Goal: Book appointment/travel/reservation

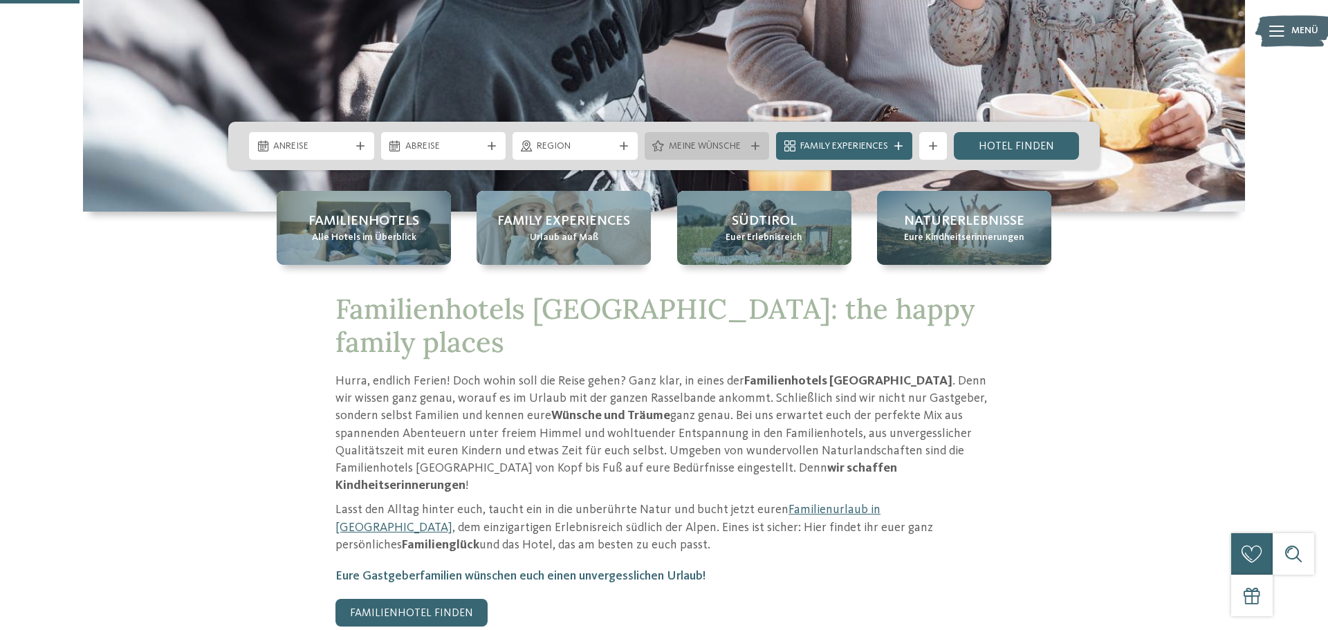
click at [750, 140] on div "Meine Wünsche" at bounding box center [707, 146] width 125 height 28
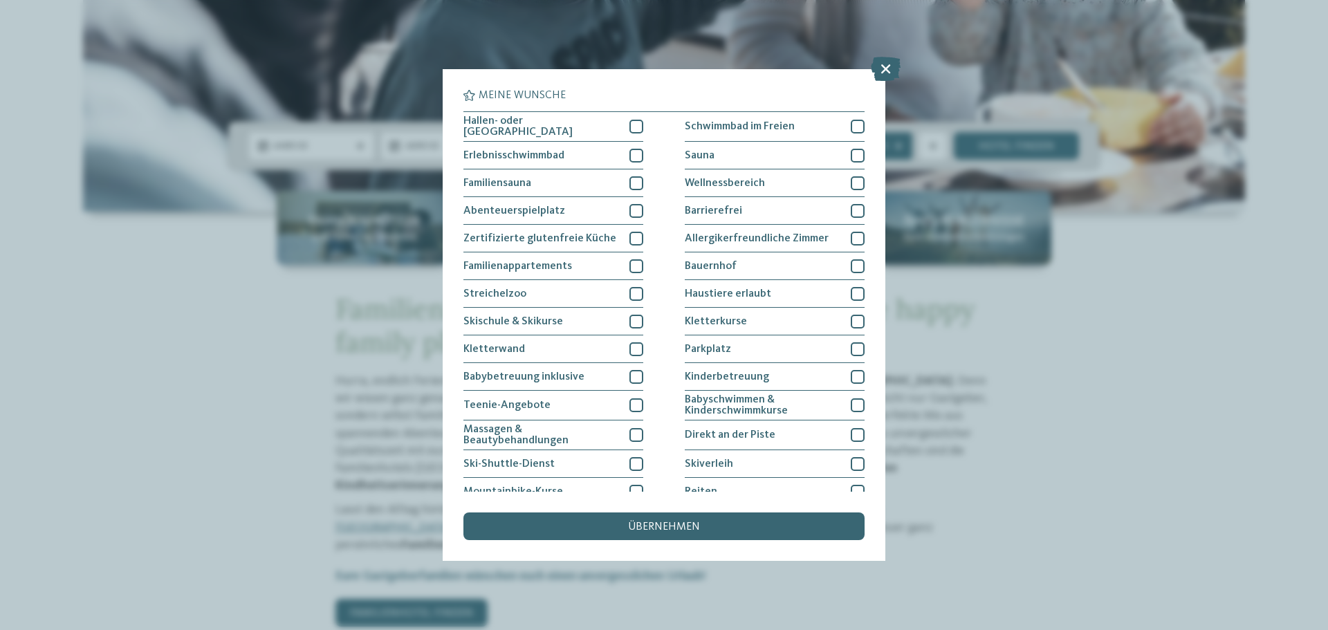
click at [1030, 266] on div "Meine Wünsche Hallen- oder Schleusenbad Schwimmbad im Freien" at bounding box center [664, 315] width 1328 height 630
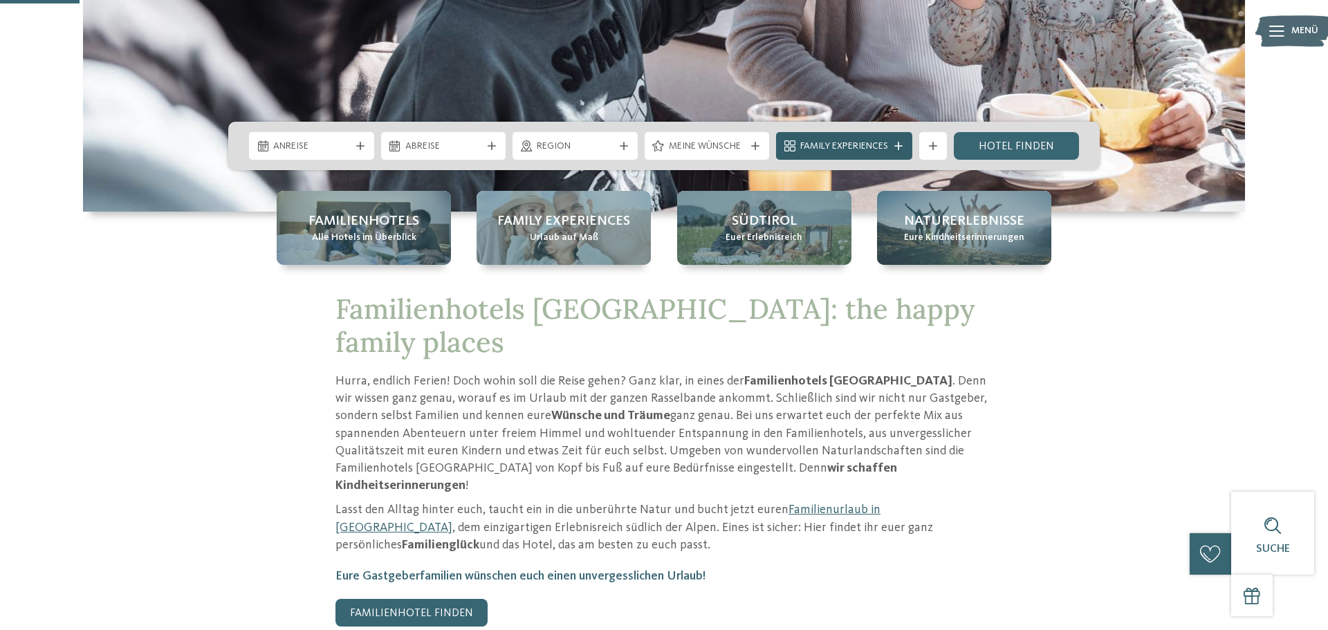
click at [901, 149] on icon at bounding box center [899, 146] width 8 height 8
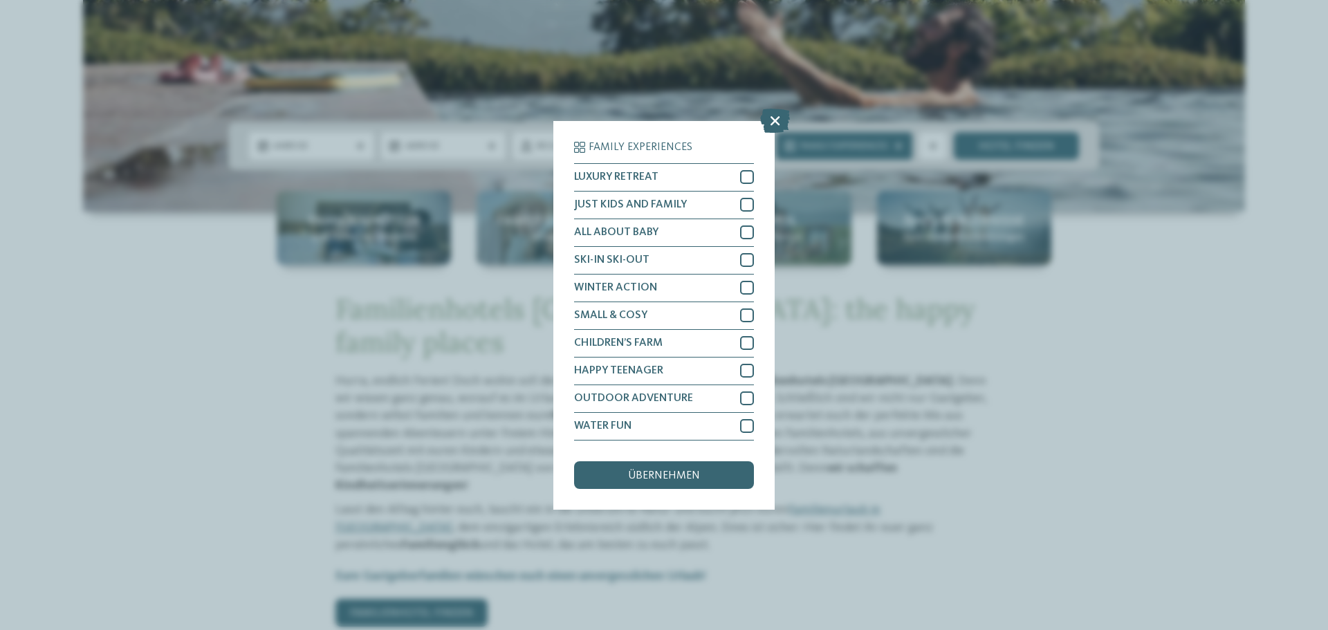
click at [951, 421] on div "Family Experiences LUXURY RETREAT JUST KIDS AND FAMILY" at bounding box center [664, 315] width 1328 height 630
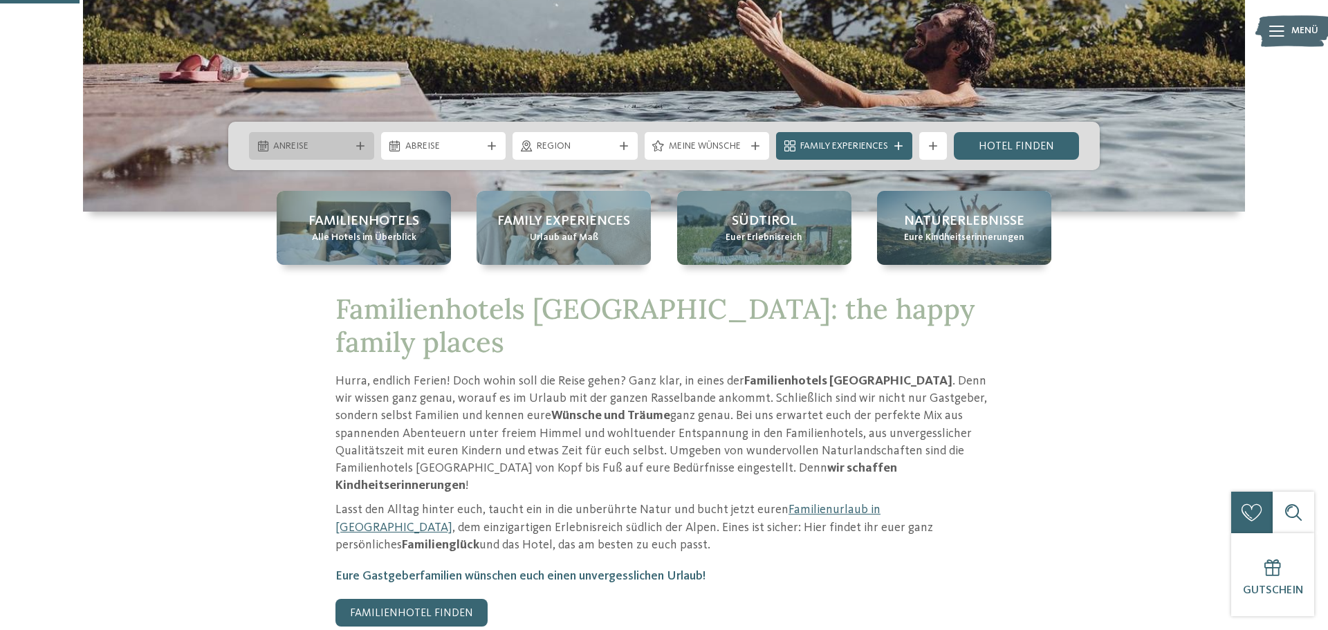
click at [356, 140] on div "Anreise" at bounding box center [311, 146] width 125 height 28
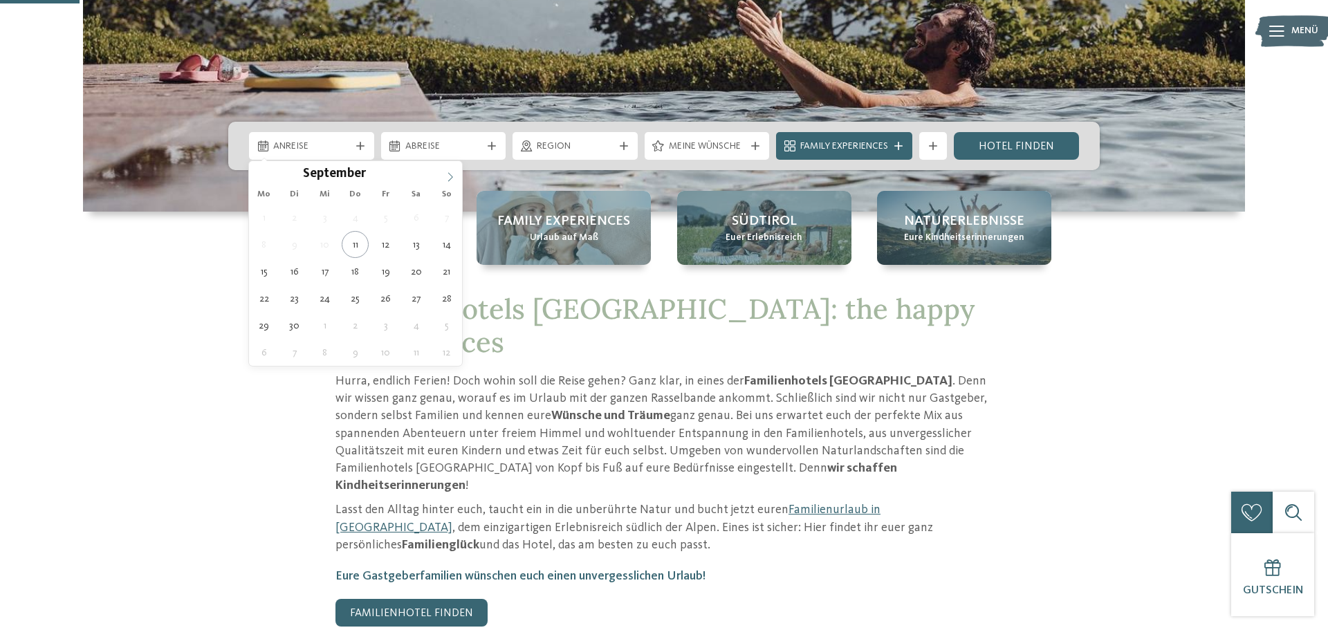
click at [446, 173] on icon at bounding box center [451, 177] width 10 height 10
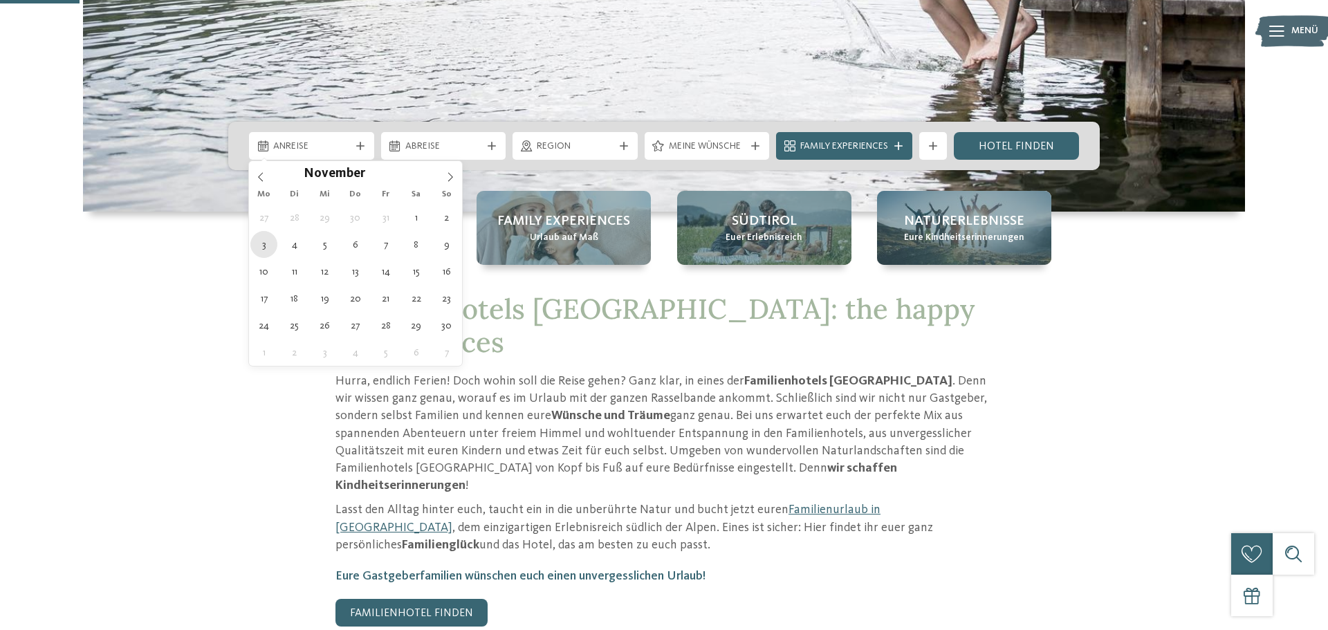
type div "03.11.2025"
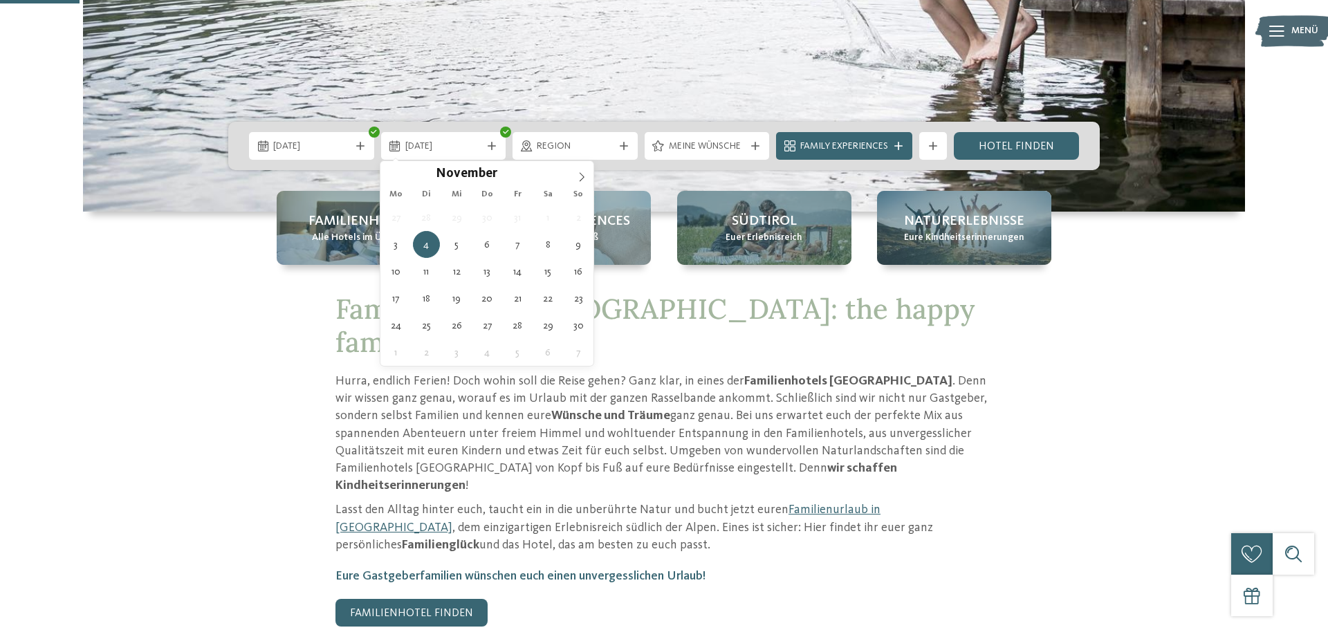
click at [264, 244] on div "Familienhotels Alle Hotels im Überblick Family Experiences Urlaub auf Maß Südti…" at bounding box center [664, 228] width 941 height 74
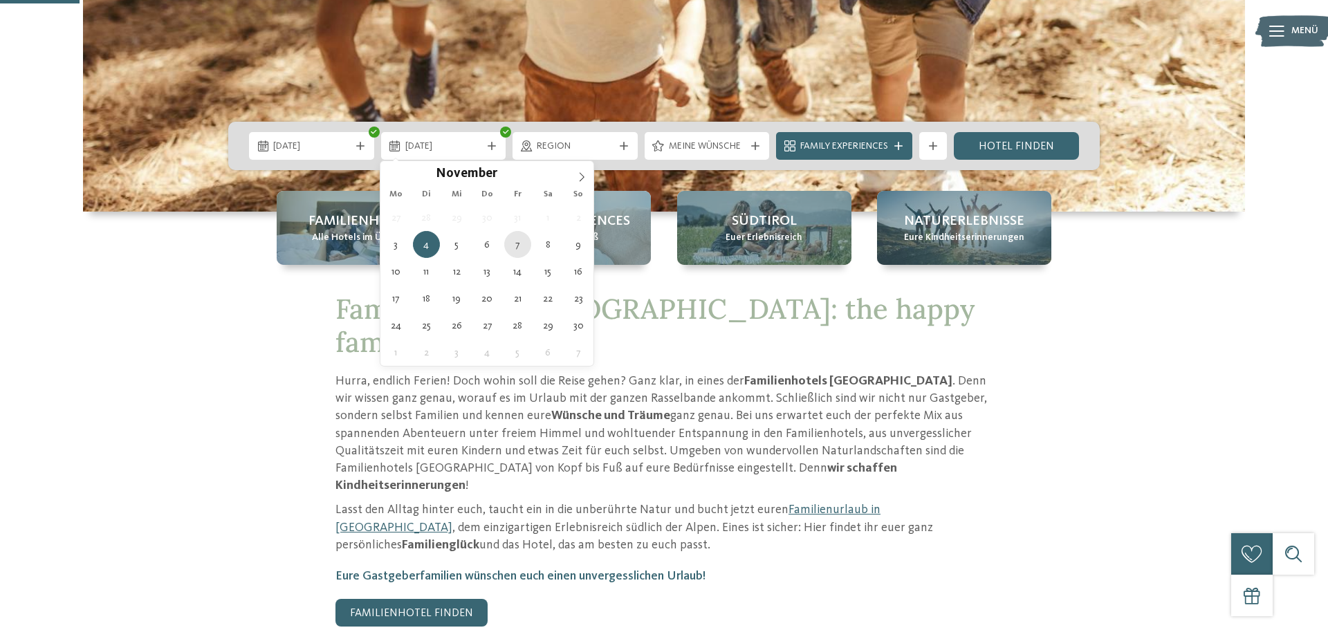
type div "07.11.2025"
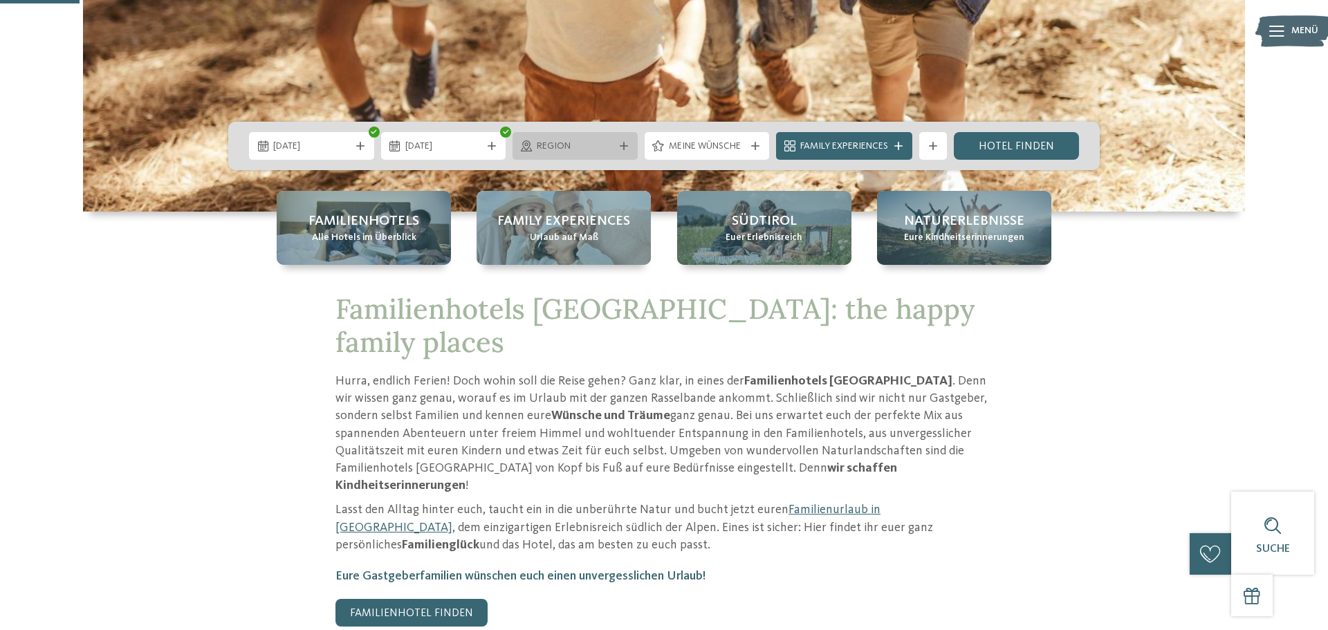
click at [624, 146] on icon at bounding box center [624, 146] width 8 height 8
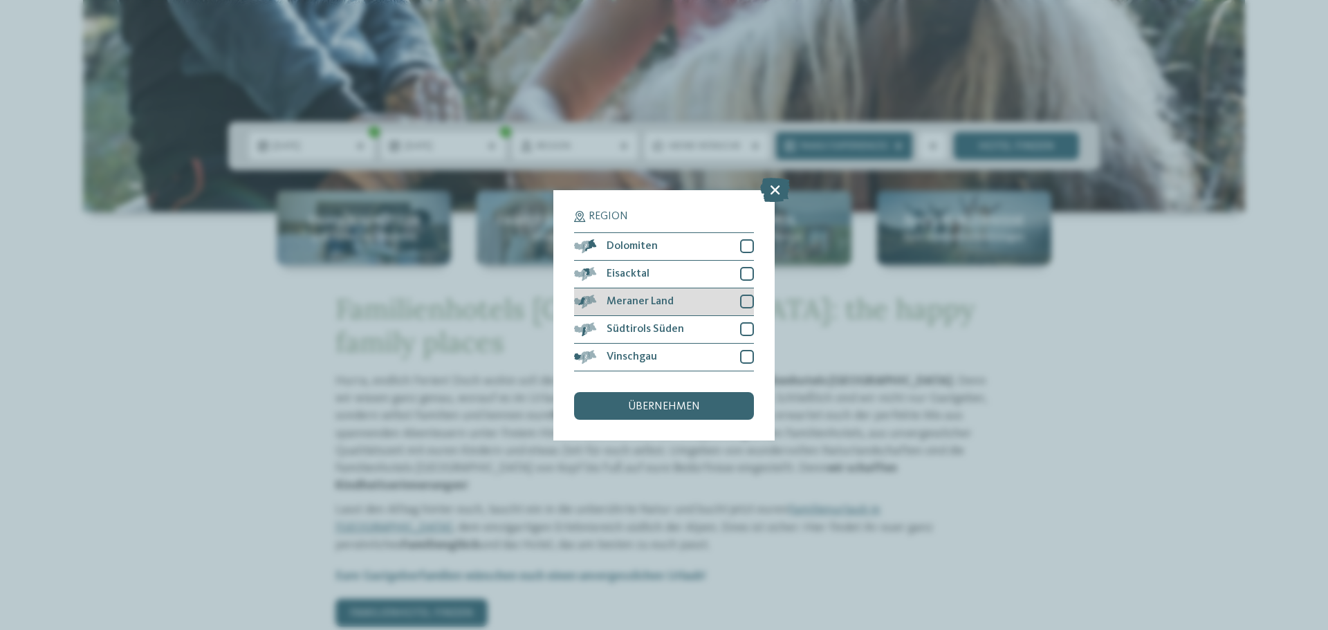
click at [751, 304] on div at bounding box center [747, 302] width 14 height 14
click at [747, 360] on div at bounding box center [747, 357] width 14 height 14
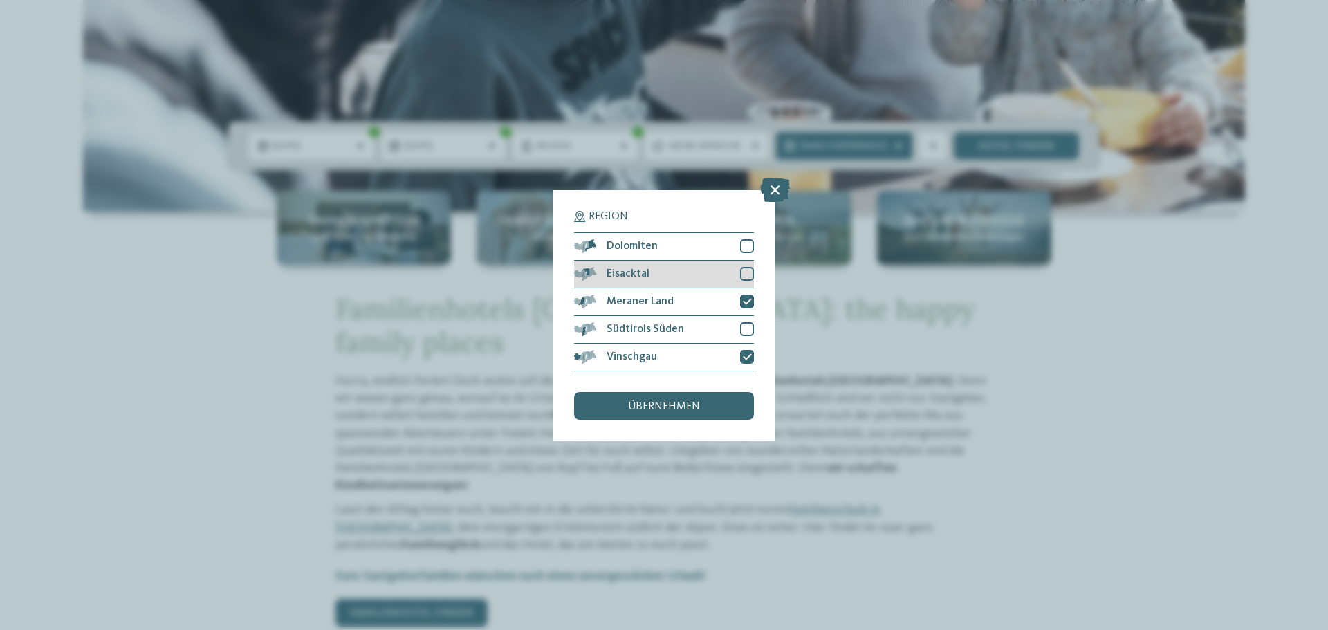
click at [747, 270] on div at bounding box center [747, 274] width 14 height 14
click at [724, 400] on div "übernehmen" at bounding box center [664, 406] width 180 height 28
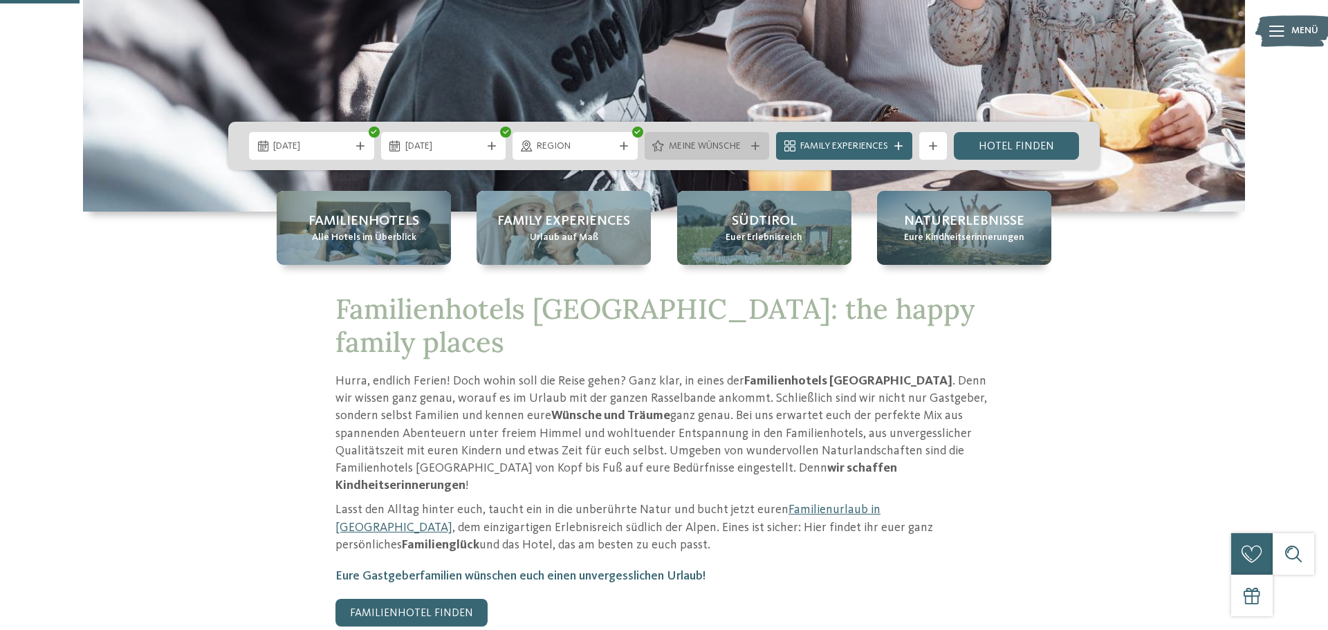
click at [745, 152] on div "Meine Wünsche" at bounding box center [708, 145] width 84 height 15
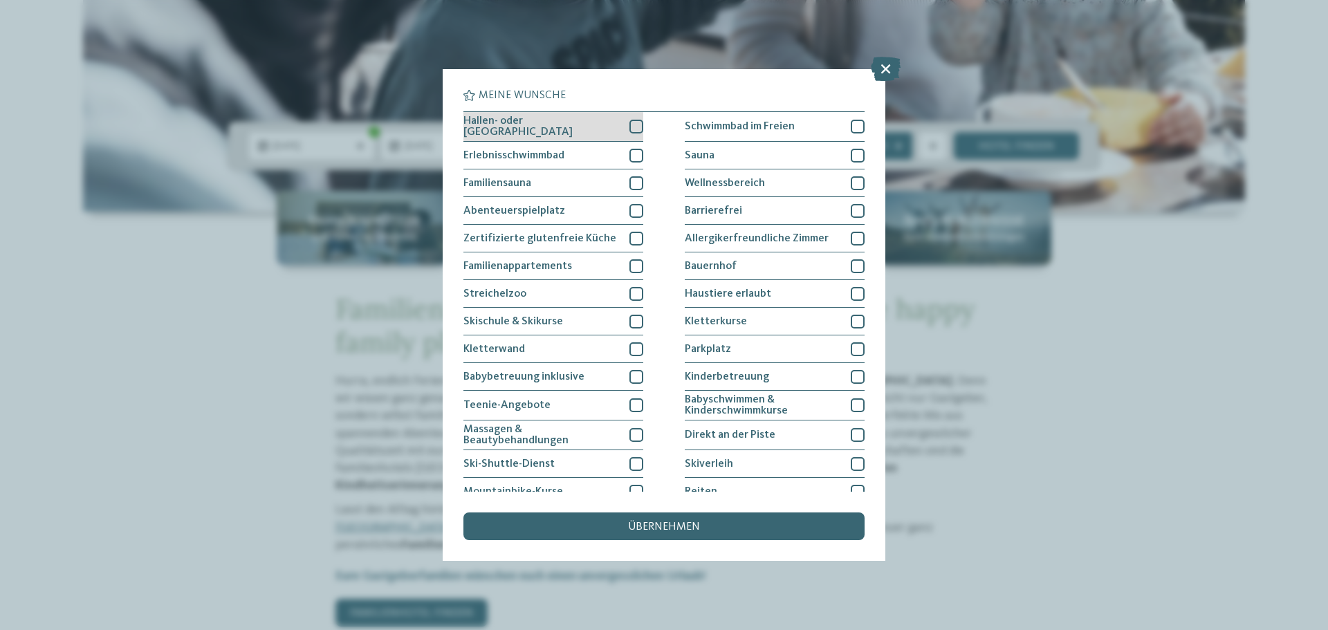
click at [635, 127] on div at bounding box center [637, 127] width 14 height 14
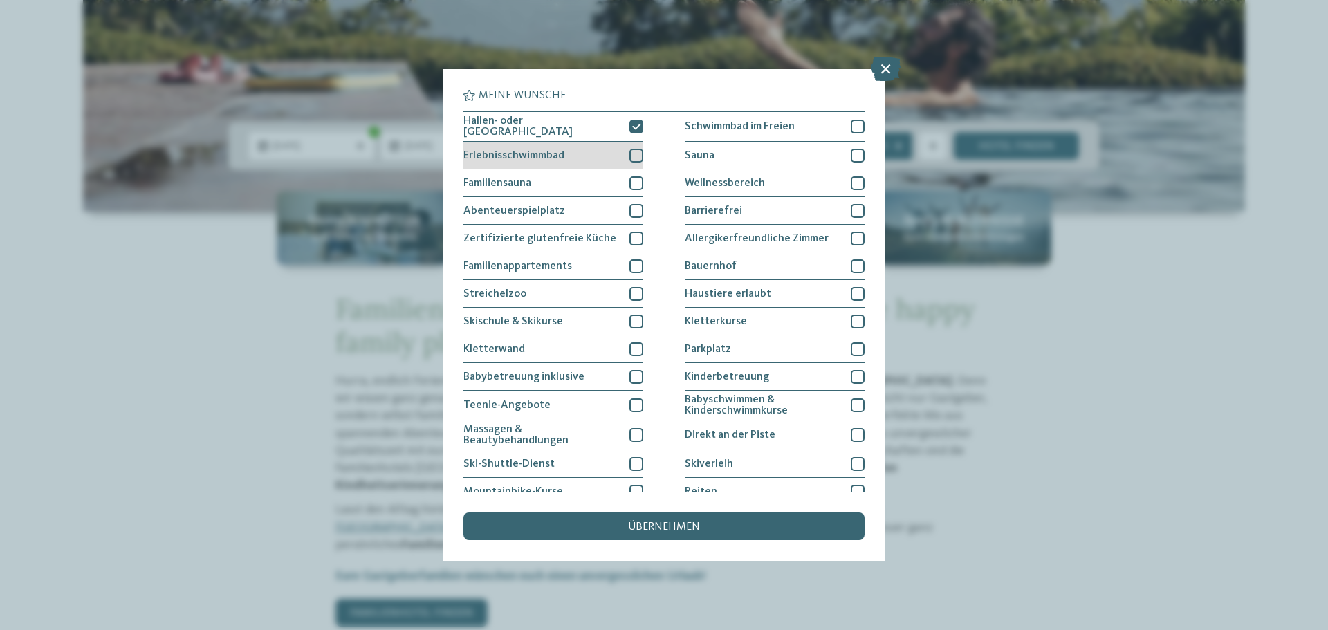
click at [634, 155] on div at bounding box center [637, 156] width 14 height 14
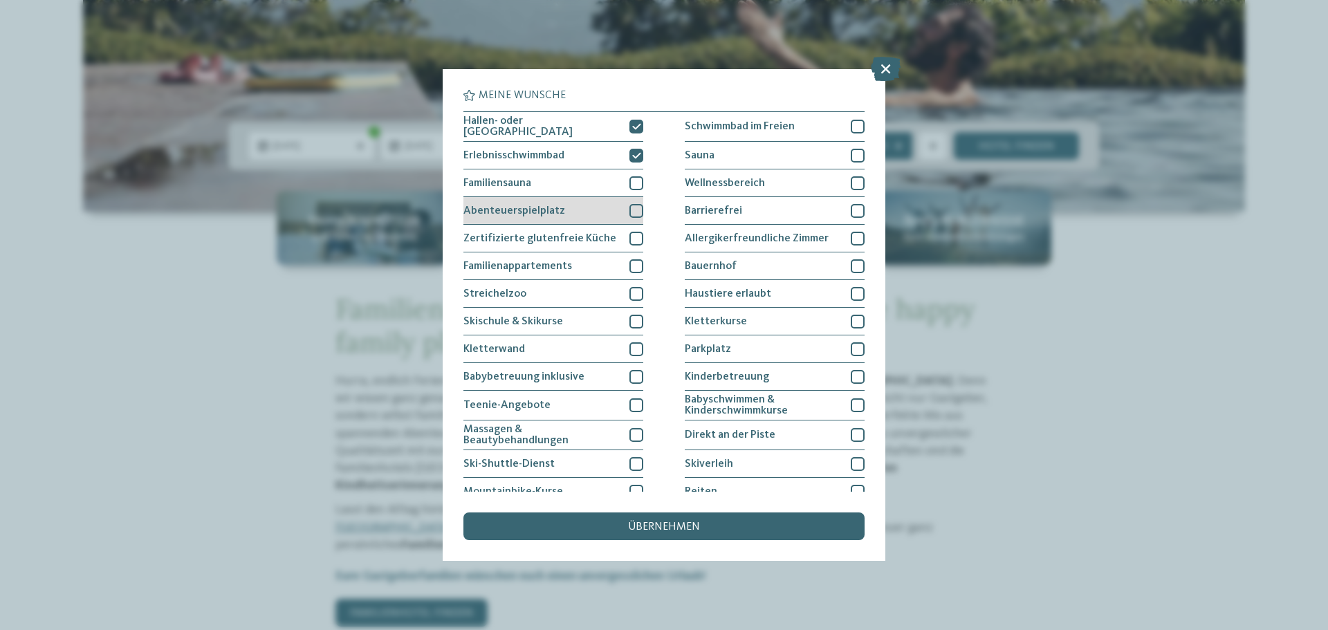
click at [635, 208] on div at bounding box center [637, 211] width 14 height 14
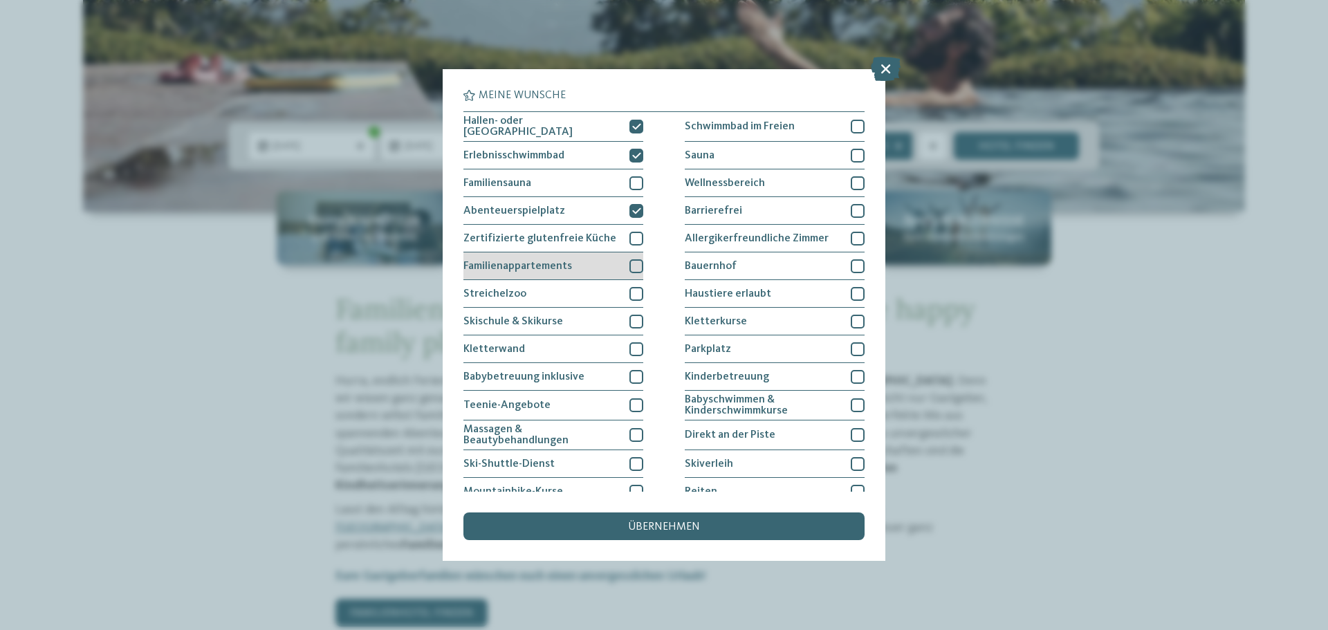
click at [636, 267] on div at bounding box center [637, 266] width 14 height 14
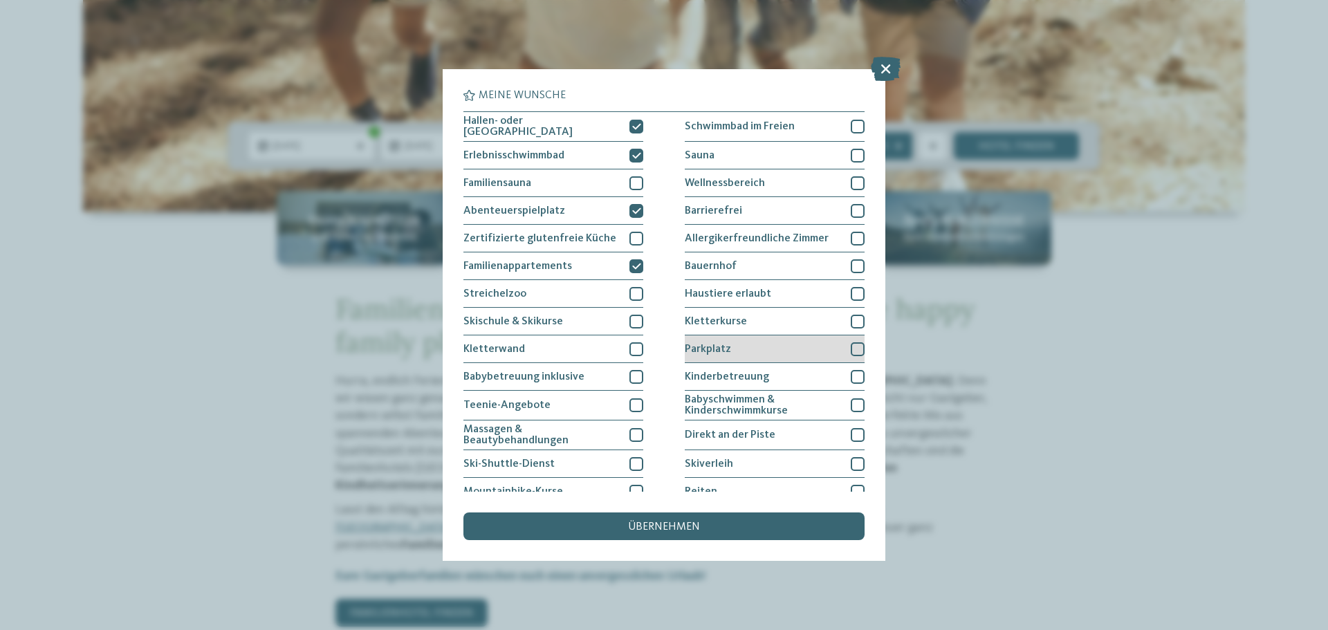
click at [851, 342] on div at bounding box center [858, 349] width 14 height 14
click at [783, 532] on div "übernehmen" at bounding box center [664, 527] width 401 height 28
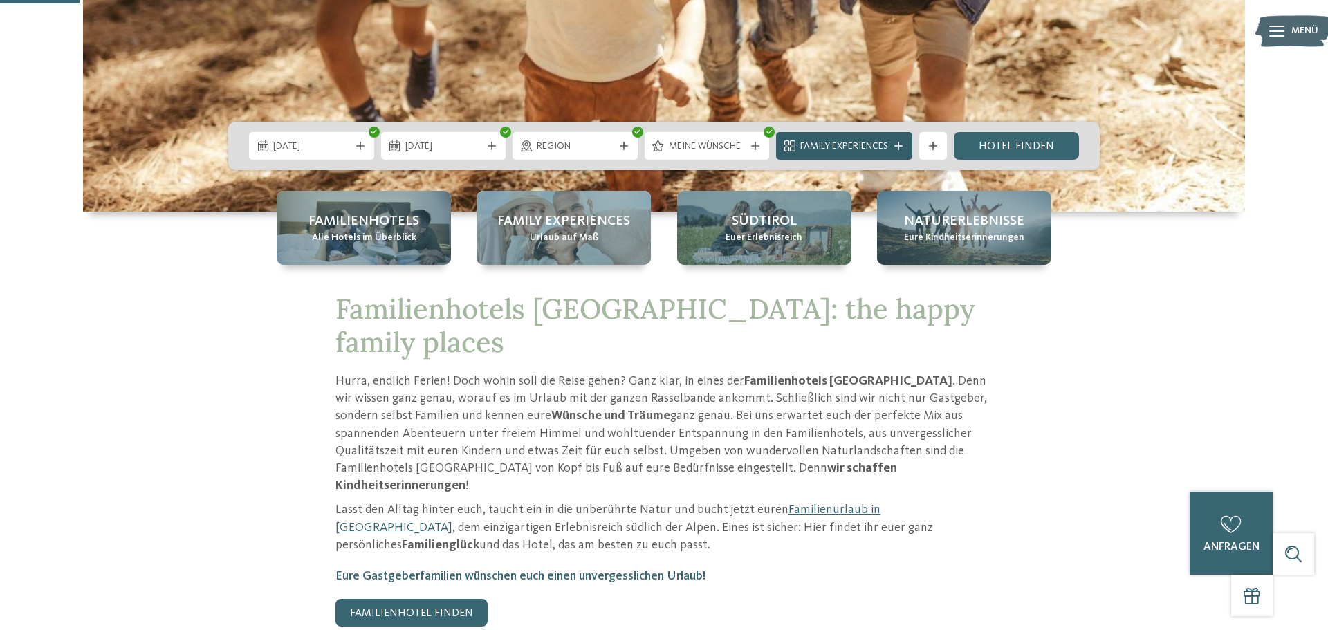
click at [888, 141] on span "Family Experiences" at bounding box center [845, 147] width 88 height 14
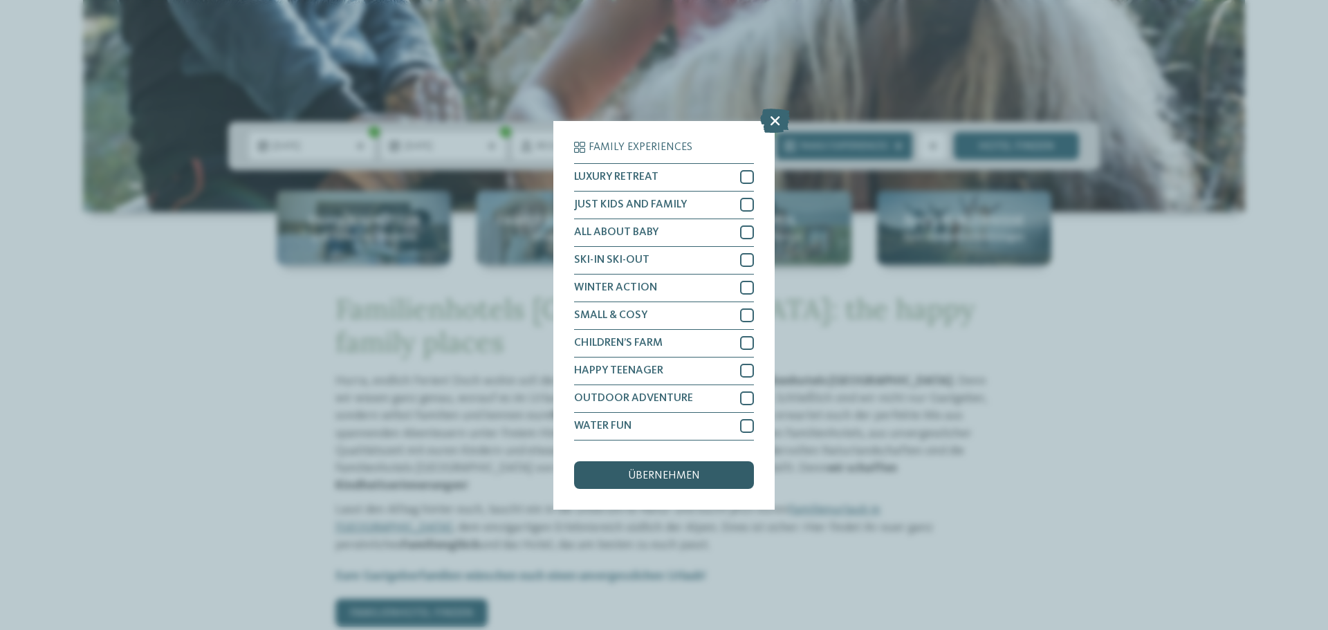
click at [723, 465] on div "übernehmen" at bounding box center [664, 476] width 180 height 28
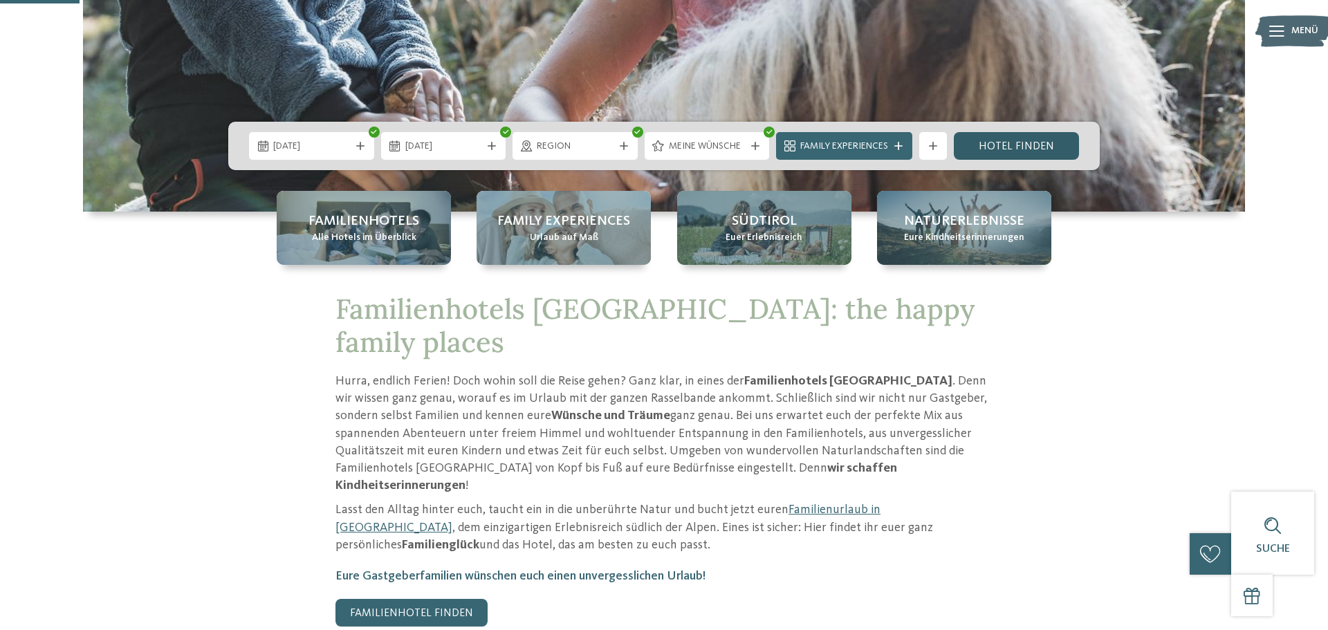
click at [1014, 154] on link "Hotel finden" at bounding box center [1016, 146] width 125 height 28
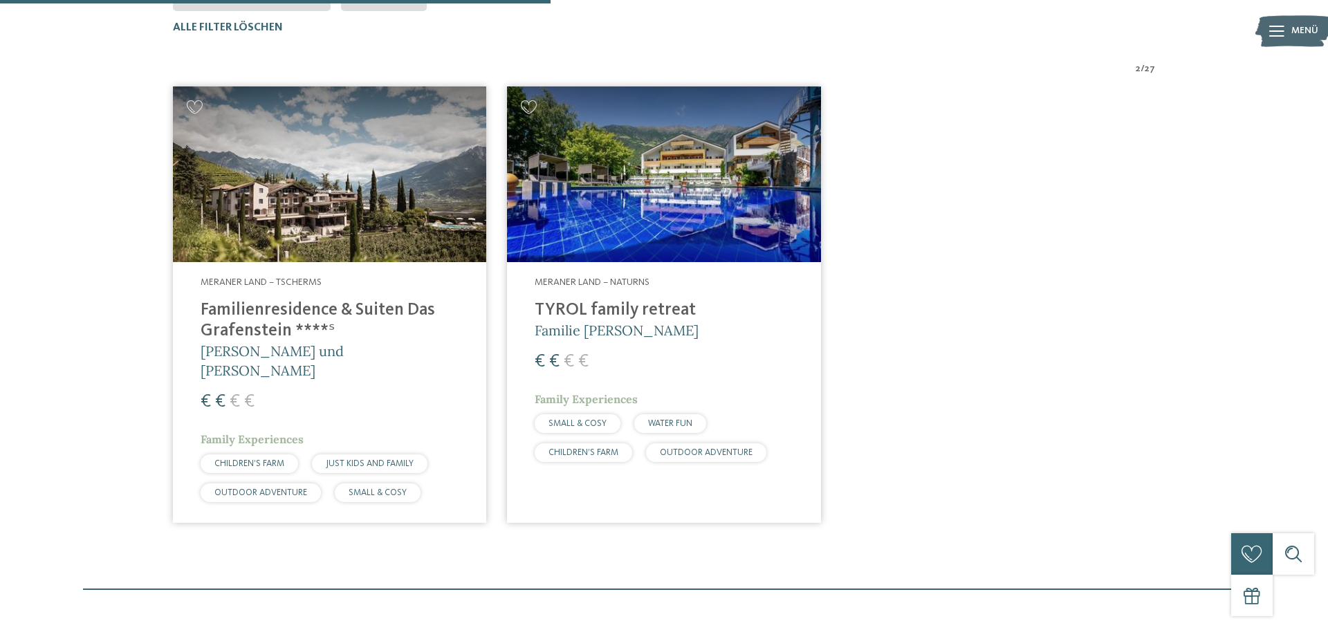
click at [592, 311] on h4 "TYROL family retreat" at bounding box center [664, 310] width 258 height 21
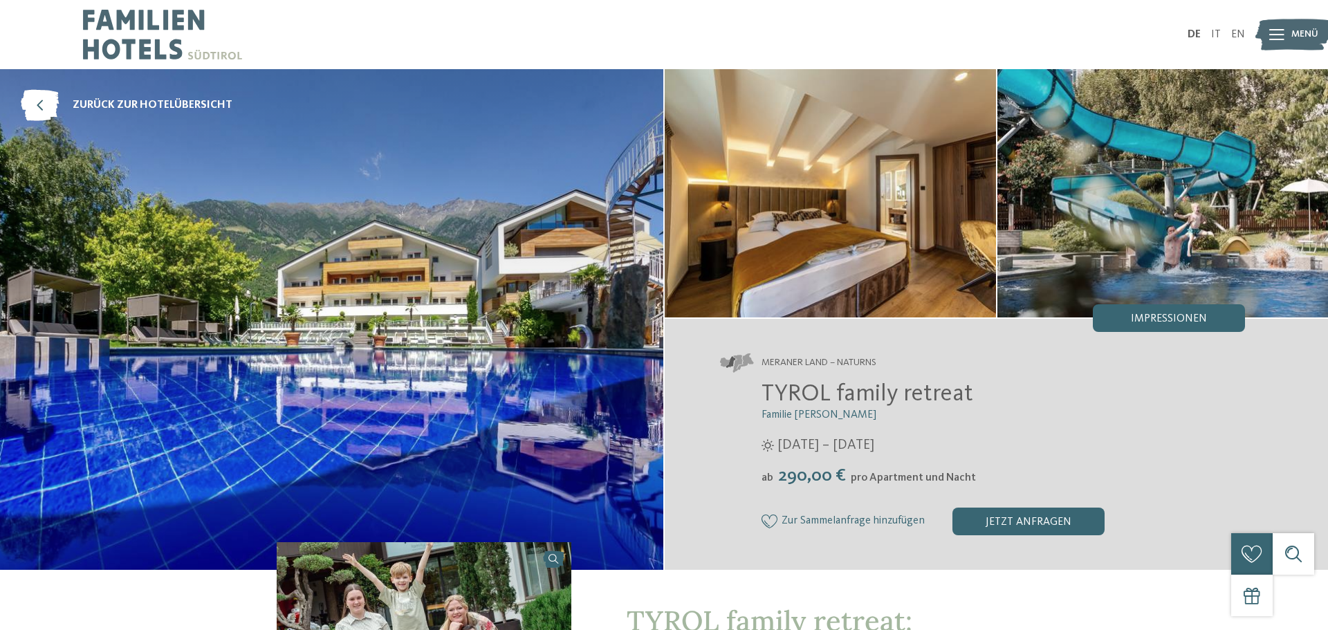
click at [1279, 45] on div at bounding box center [1277, 34] width 15 height 35
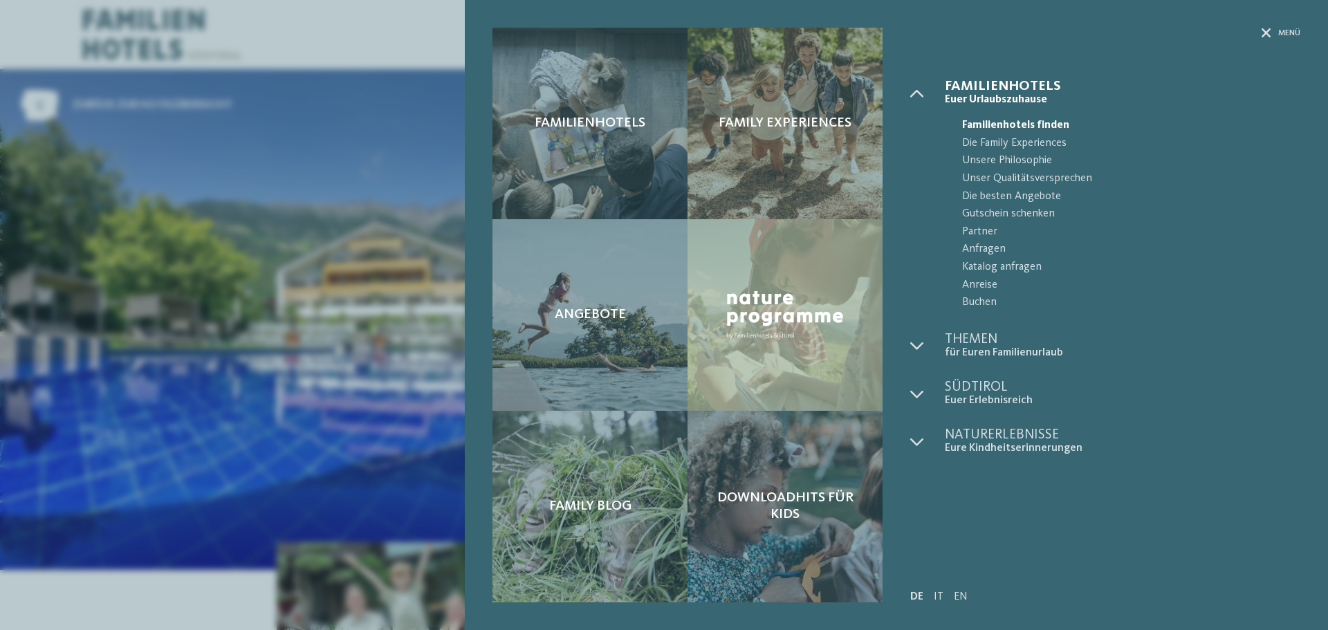
click at [356, 332] on div "Familienhotels Family Experiences Angebote" at bounding box center [664, 315] width 1328 height 630
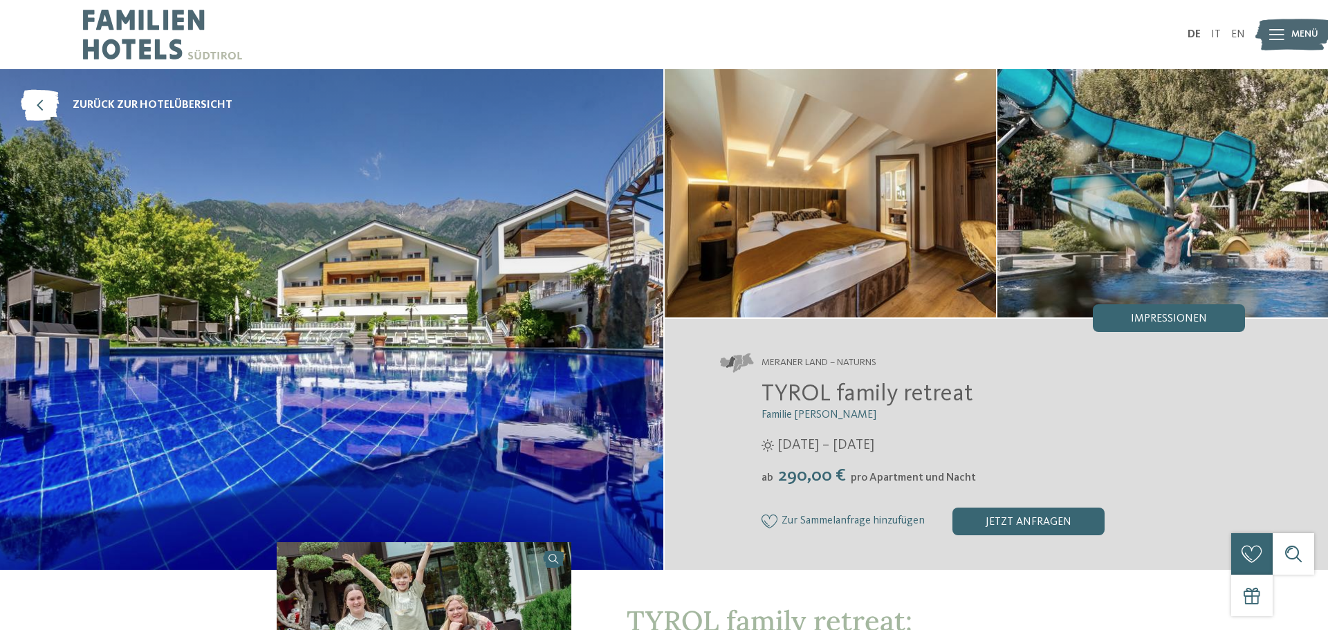
click at [794, 417] on span "Familie [PERSON_NAME]" at bounding box center [819, 415] width 115 height 11
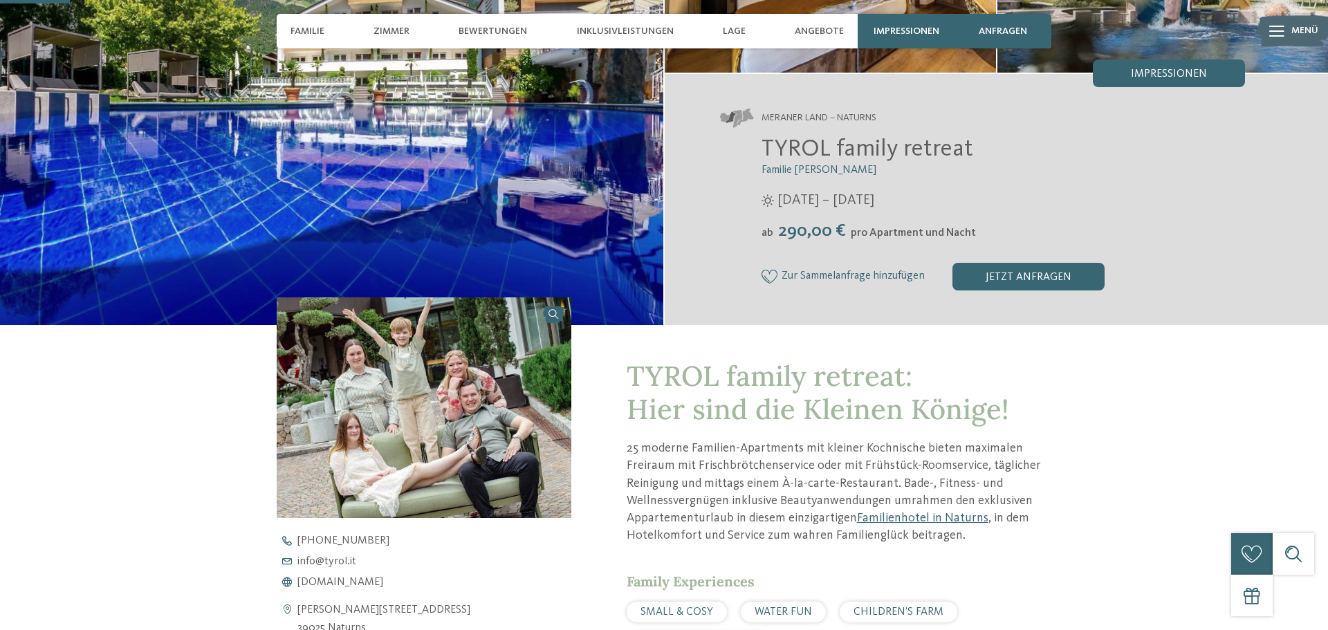
scroll to position [244, 0]
click at [338, 581] on span "[DOMAIN_NAME]" at bounding box center [341, 583] width 86 height 11
